Goal: Check status

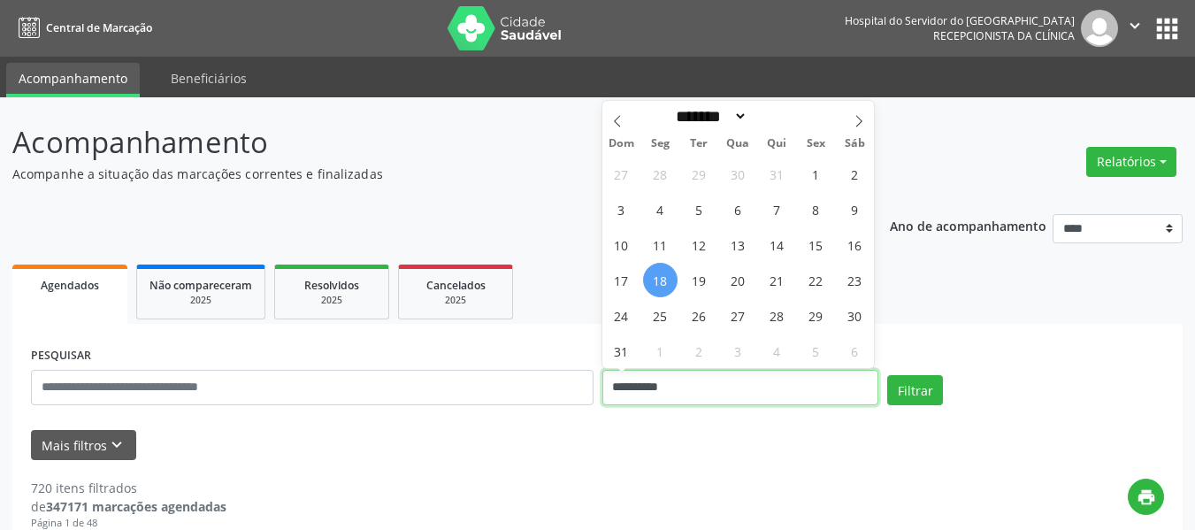
click at [660, 390] on input "**********" at bounding box center [740, 387] width 277 height 35
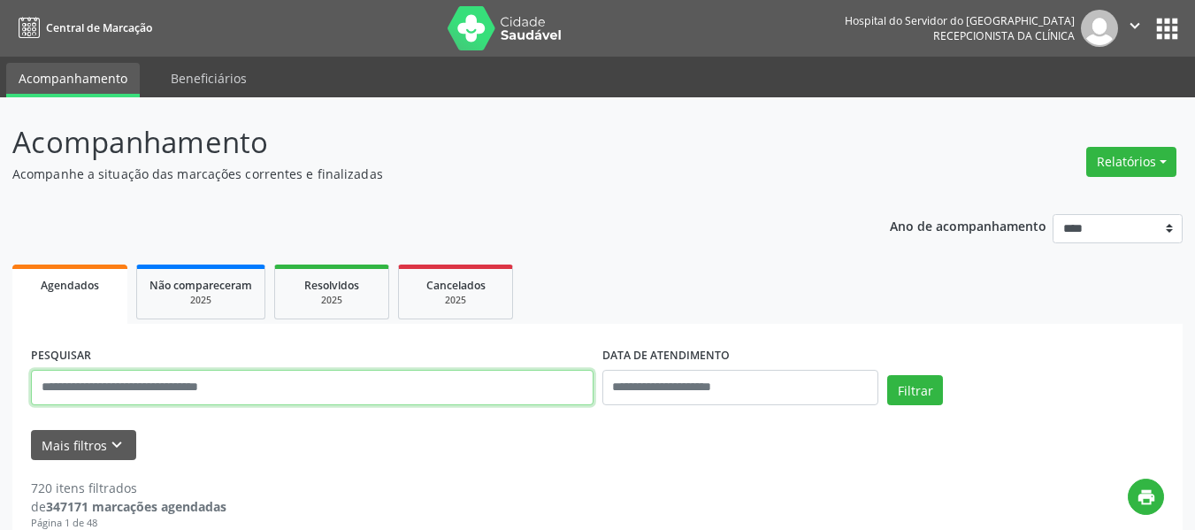
click at [538, 385] on input "text" at bounding box center [312, 387] width 562 height 35
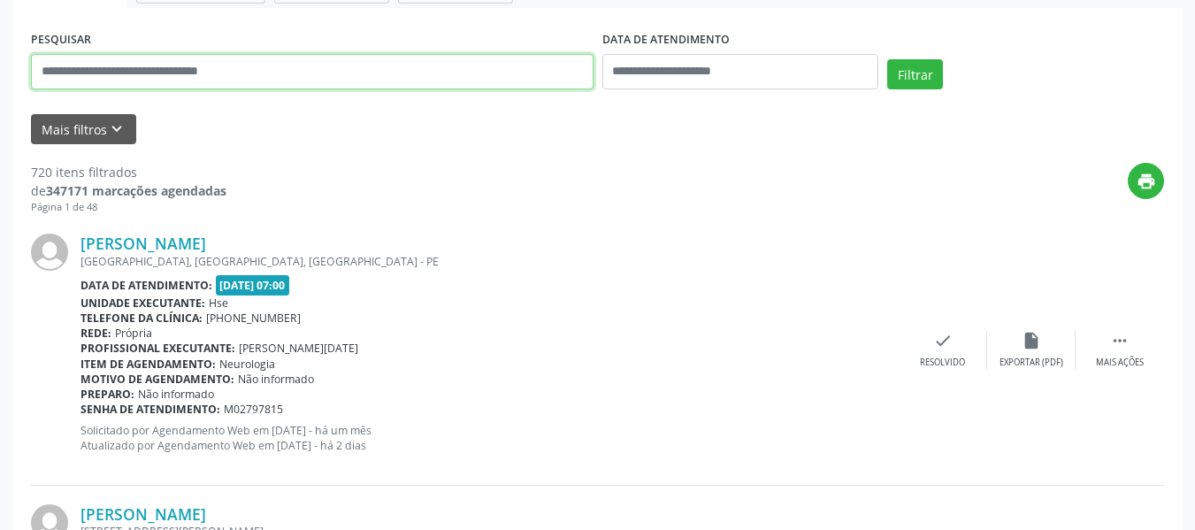
scroll to position [88, 0]
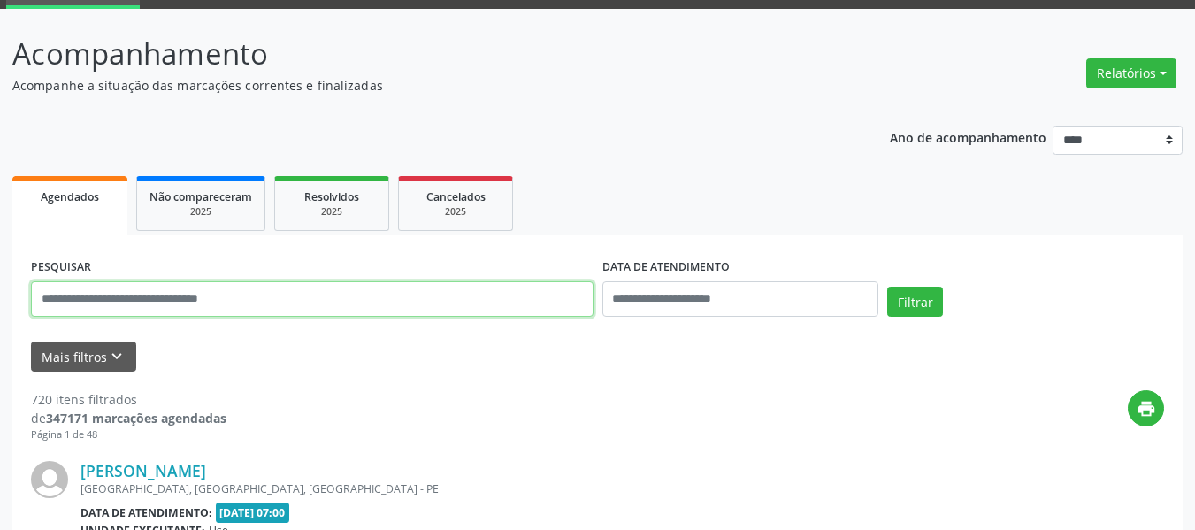
click at [241, 299] on input "text" at bounding box center [312, 298] width 562 height 35
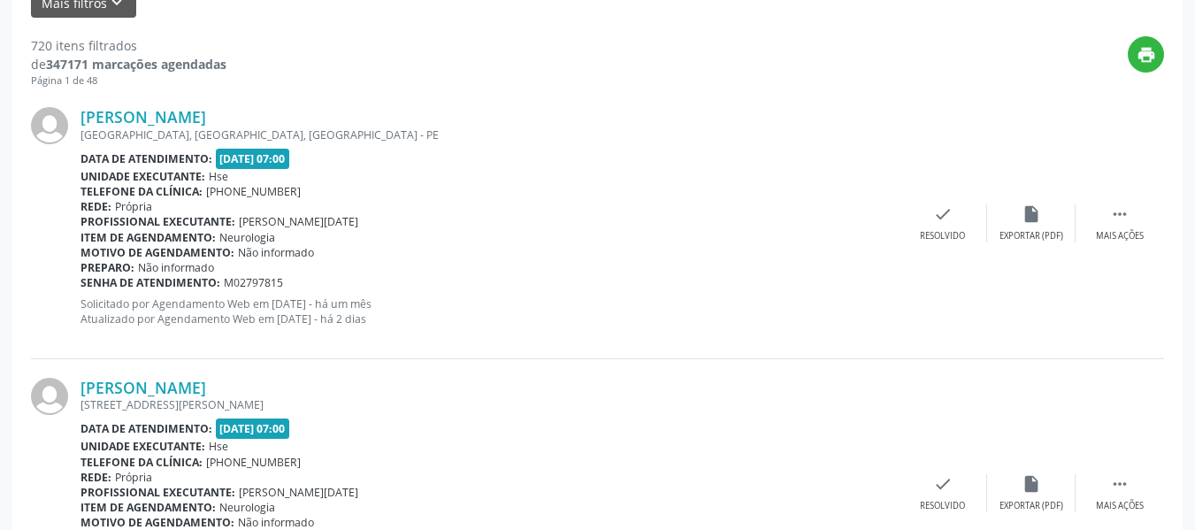
scroll to position [378, 0]
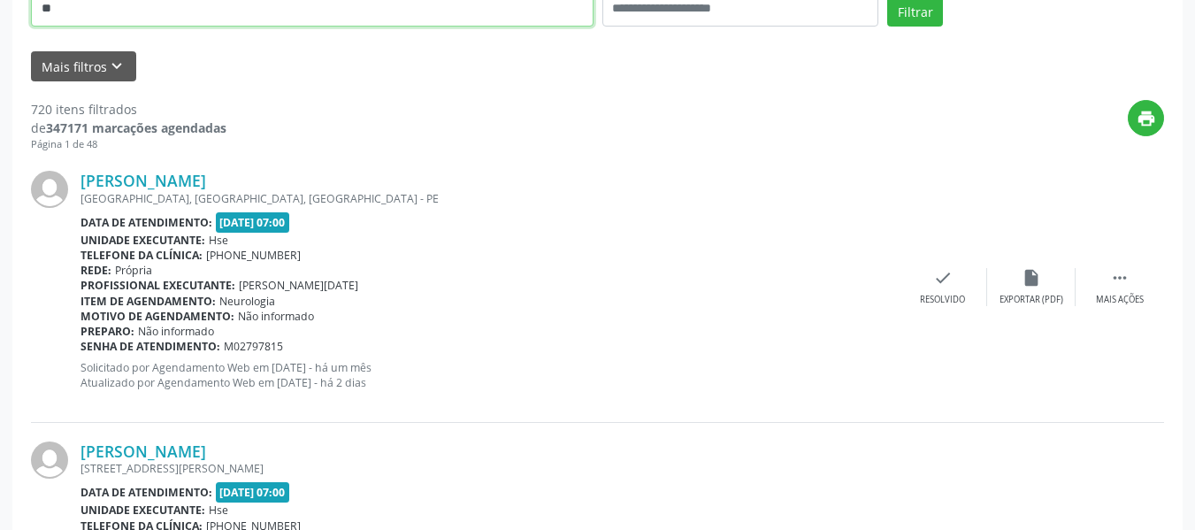
type input "*"
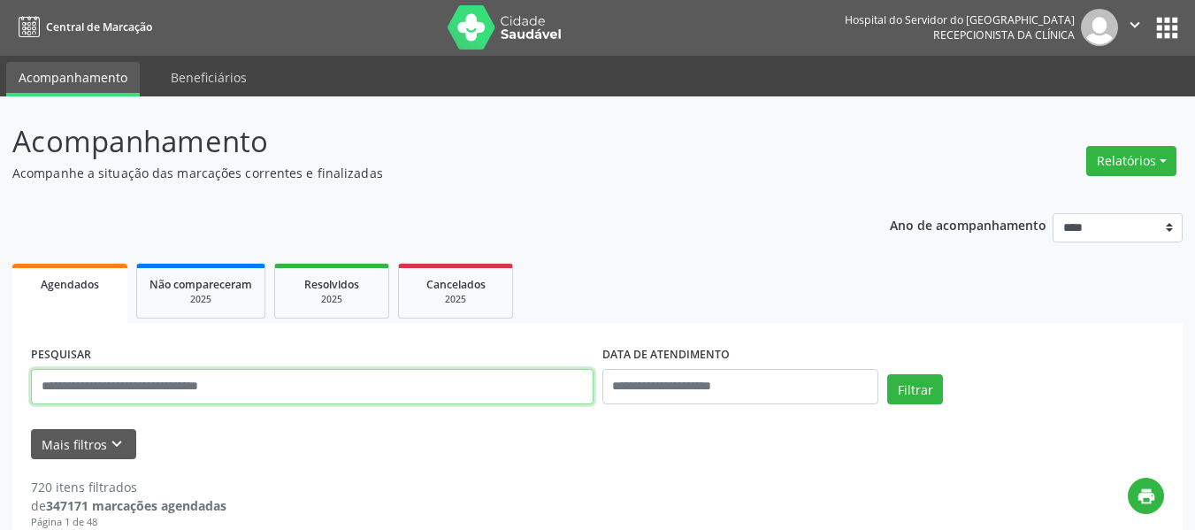
scroll to position [0, 0]
click at [522, 380] on input "text" at bounding box center [312, 387] width 562 height 35
click at [497, 392] on input "text" at bounding box center [312, 387] width 562 height 35
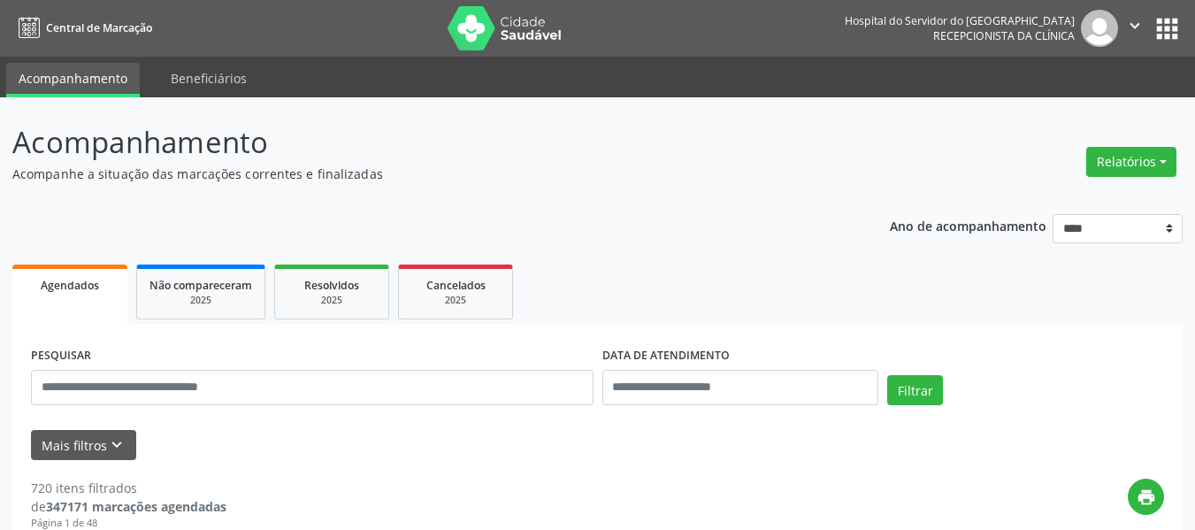
click at [796, 180] on p "Acompanhe a situação das marcações correntes e finalizadas" at bounding box center [421, 173] width 819 height 19
click at [375, 394] on input "text" at bounding box center [312, 387] width 562 height 35
click at [331, 392] on input "text" at bounding box center [312, 387] width 562 height 35
type input "**********"
click at [887, 375] on button "Filtrar" at bounding box center [915, 390] width 56 height 30
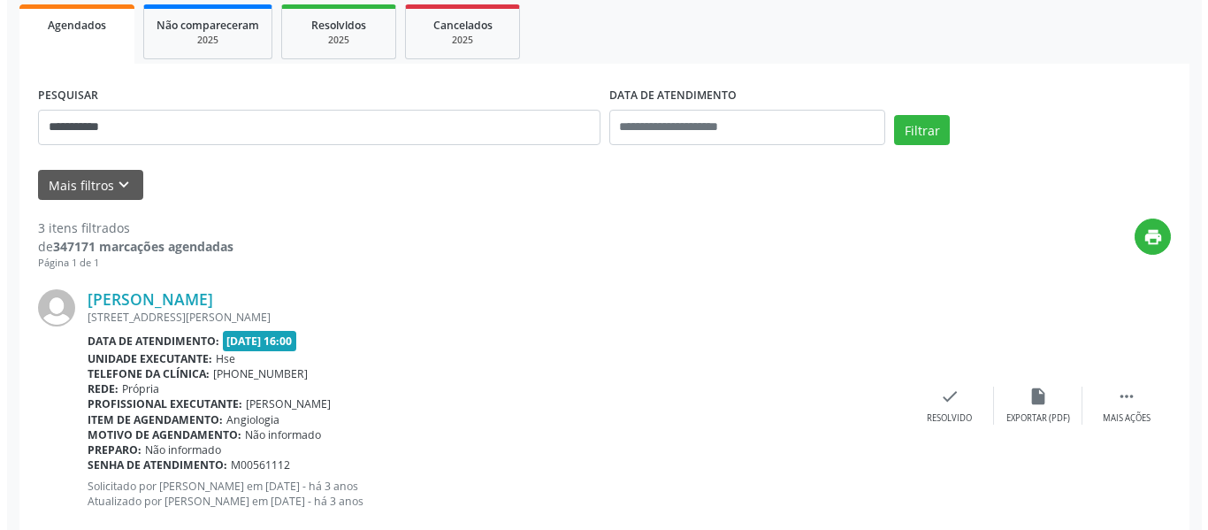
scroll to position [265, 0]
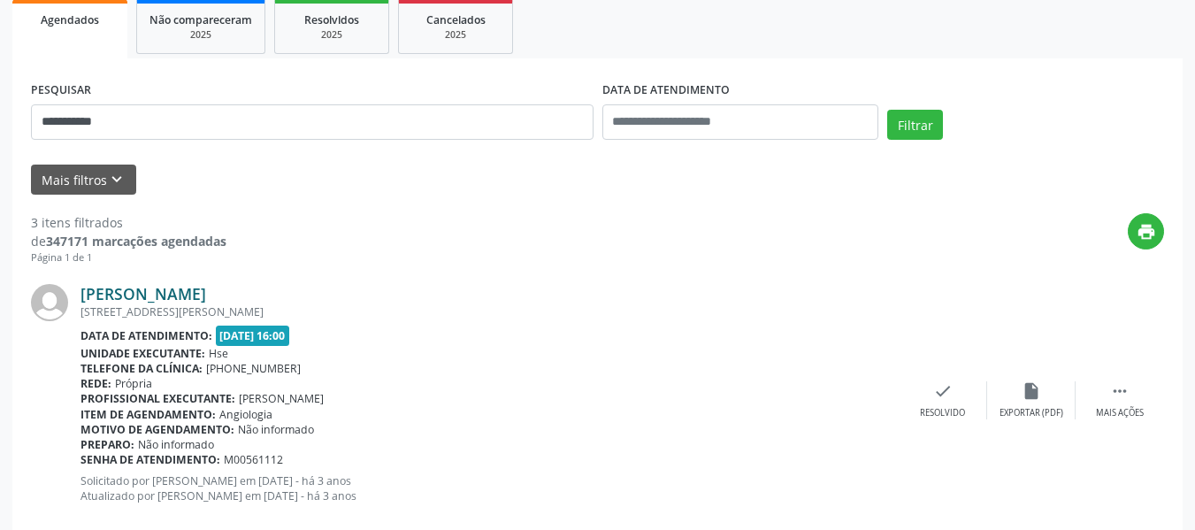
click at [206, 291] on link "[PERSON_NAME]" at bounding box center [143, 293] width 126 height 19
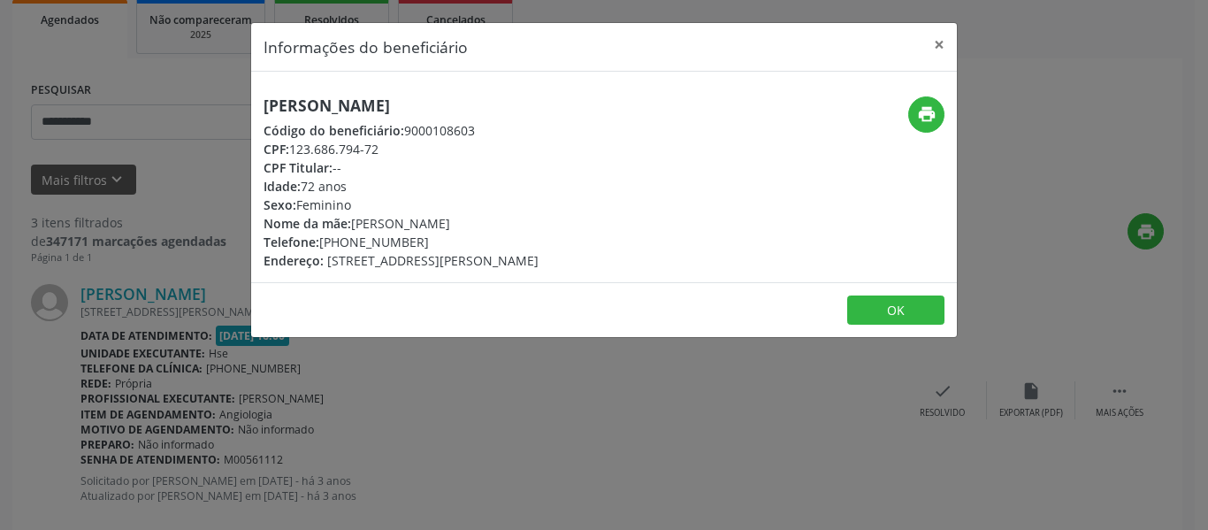
drag, startPoint x: 574, startPoint y: 102, endPoint x: 194, endPoint y: 102, distance: 380.2
click at [194, 102] on div "Informações do beneficiário × [PERSON_NAME] Código do beneficiário: 9000108603 …" at bounding box center [604, 265] width 1208 height 530
copy h5 "[PERSON_NAME]"
drag, startPoint x: 421, startPoint y: 242, endPoint x: 347, endPoint y: 247, distance: 74.4
click at [347, 247] on div "Telefone: [PHONE_NUMBER]" at bounding box center [401, 242] width 275 height 19
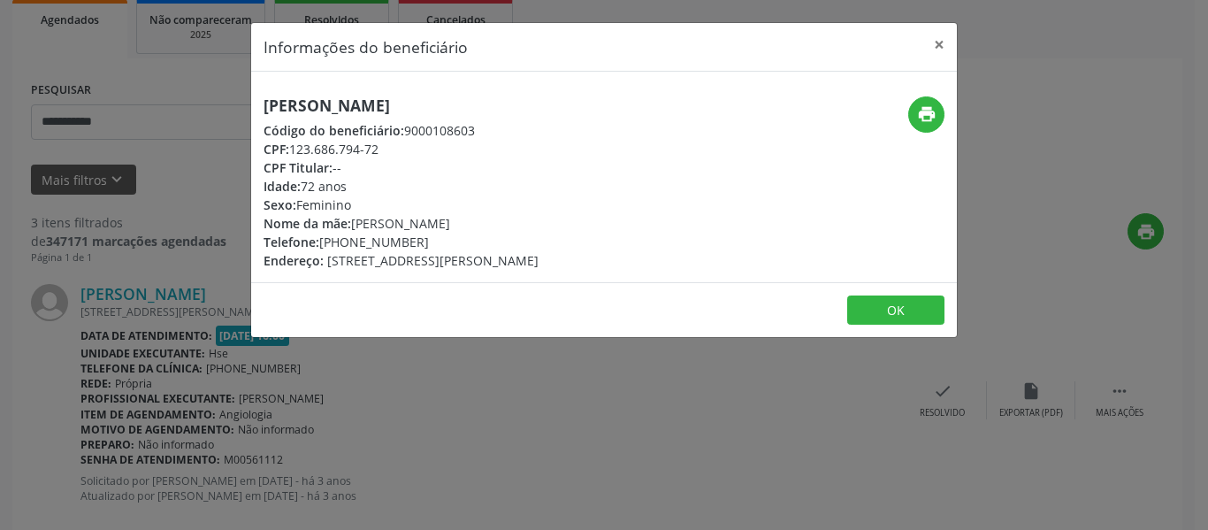
copy div "98825-3884"
click at [909, 118] on button "print" at bounding box center [926, 114] width 36 height 36
